Goal: Information Seeking & Learning: Learn about a topic

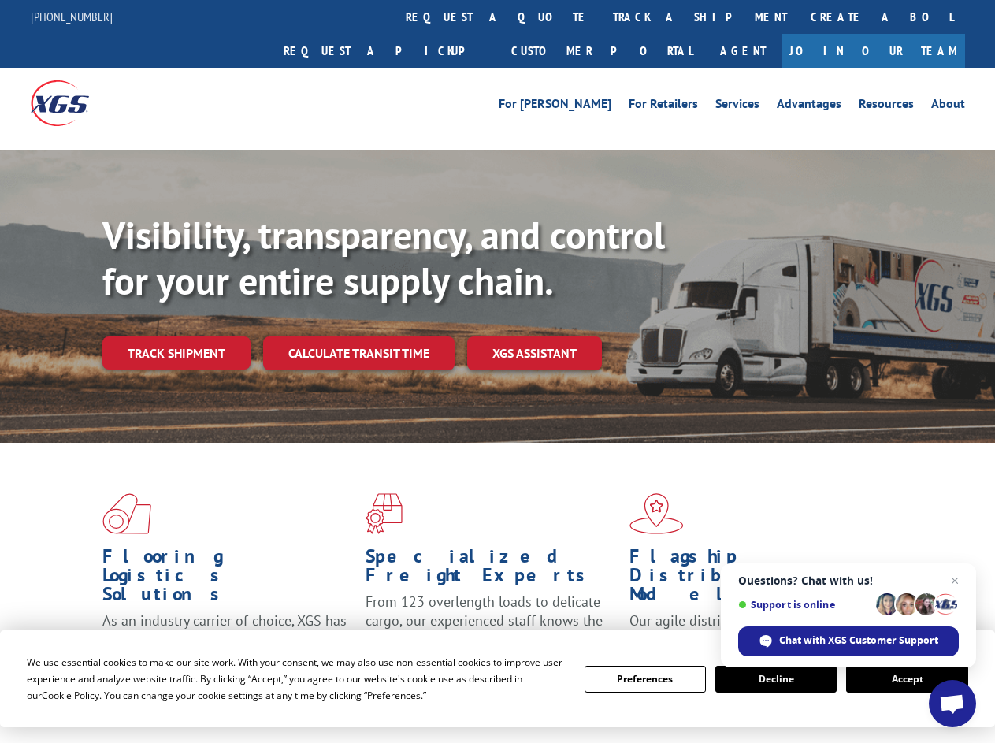
click at [497, 371] on div "Visibility, transparency, and control for your entire supply chain. Track shipm…" at bounding box center [548, 323] width 892 height 220
click at [55, 695] on span "Cookie Policy" at bounding box center [70, 694] width 57 height 13
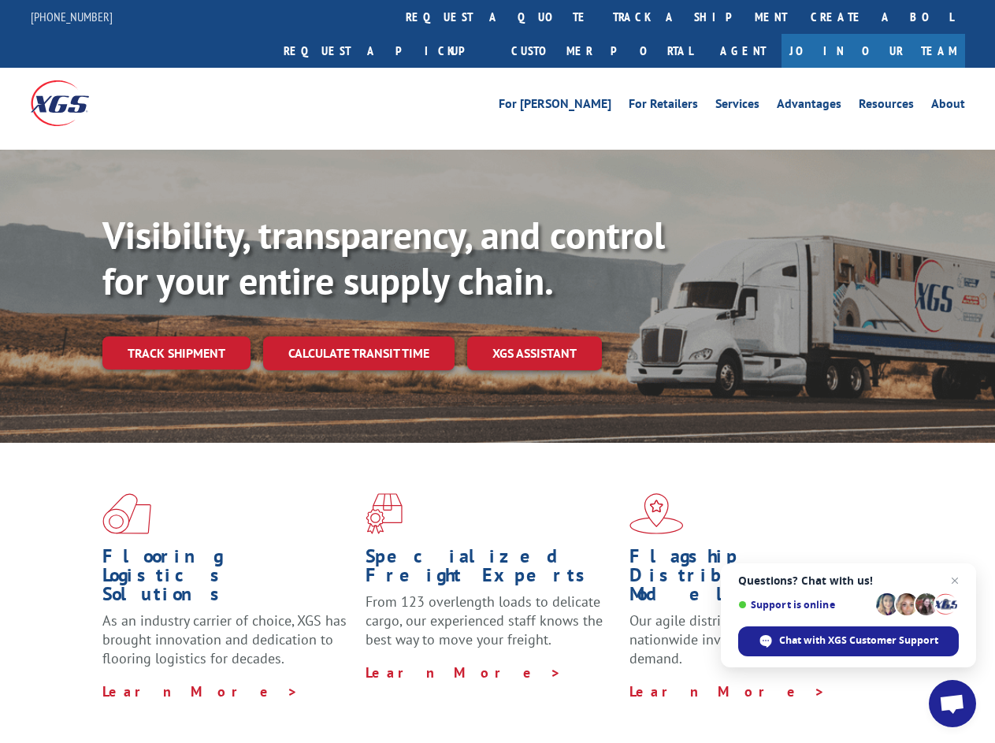
click at [379, 695] on div "Flooring Logistics Solutions As an industry carrier of choice, XGS has brought …" at bounding box center [497, 601] width 995 height 317
click at [645, 679] on div "Flooring Logistics Solutions As an industry carrier of choice, XGS has brought …" at bounding box center [497, 597] width 995 height 308
click at [776, 679] on div "Flooring Logistics Solutions As an industry carrier of choice, XGS has brought …" at bounding box center [497, 597] width 995 height 308
click at [907, 679] on div "Flooring Logistics Solutions As an industry carrier of choice, XGS has brought …" at bounding box center [497, 597] width 995 height 308
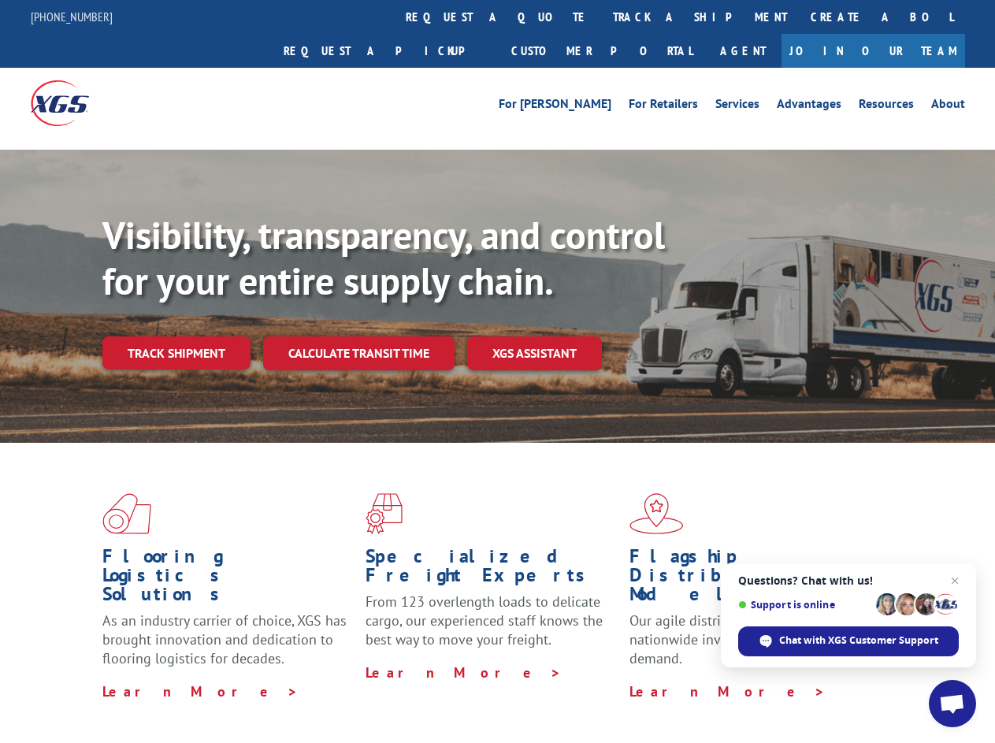
scroll to position [511, 0]
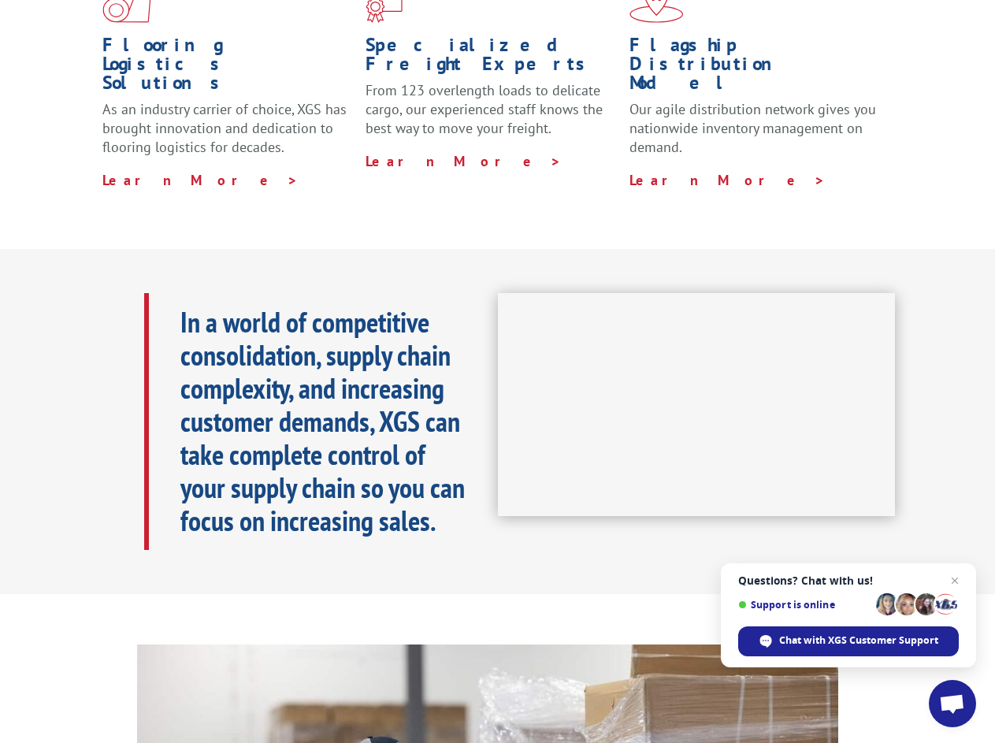
click at [451, 35] on h1 "Specialized Freight Experts" at bounding box center [490, 58] width 251 height 46
click at [550, 35] on h1 "Specialized Freight Experts" at bounding box center [490, 58] width 251 height 46
click at [648, 35] on h1 "Flagship Distribution Model" at bounding box center [754, 67] width 251 height 65
